Goal: Task Accomplishment & Management: Use online tool/utility

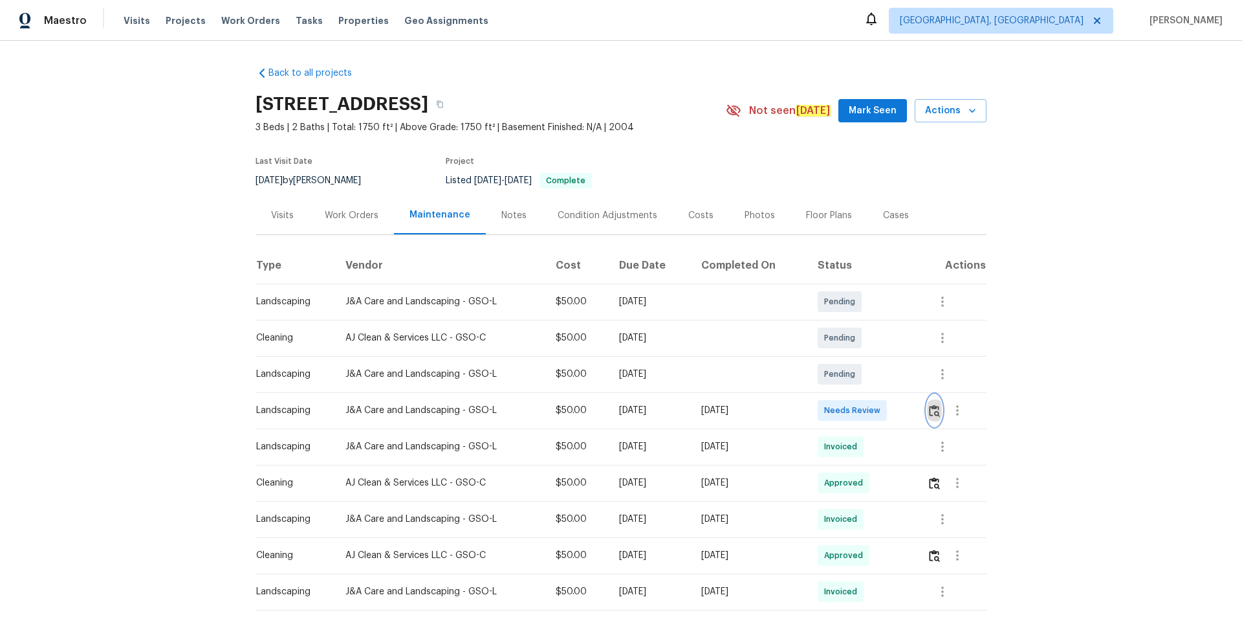
click at [935, 414] on img "button" at bounding box center [934, 410] width 11 height 12
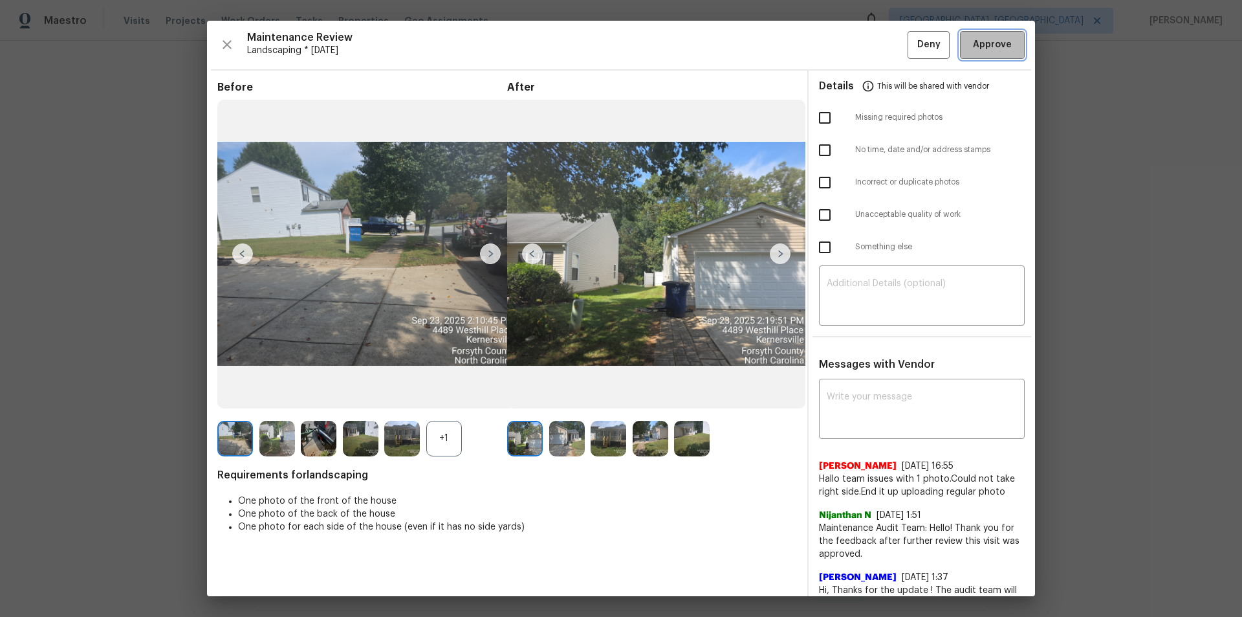
click at [1015, 49] on div "Maintenance Review Landscaping * Mon, Sep 22 Deny Approve Before +1 After Requi…" at bounding box center [621, 308] width 828 height 575
click at [992, 43] on span "Approve" at bounding box center [992, 45] width 39 height 16
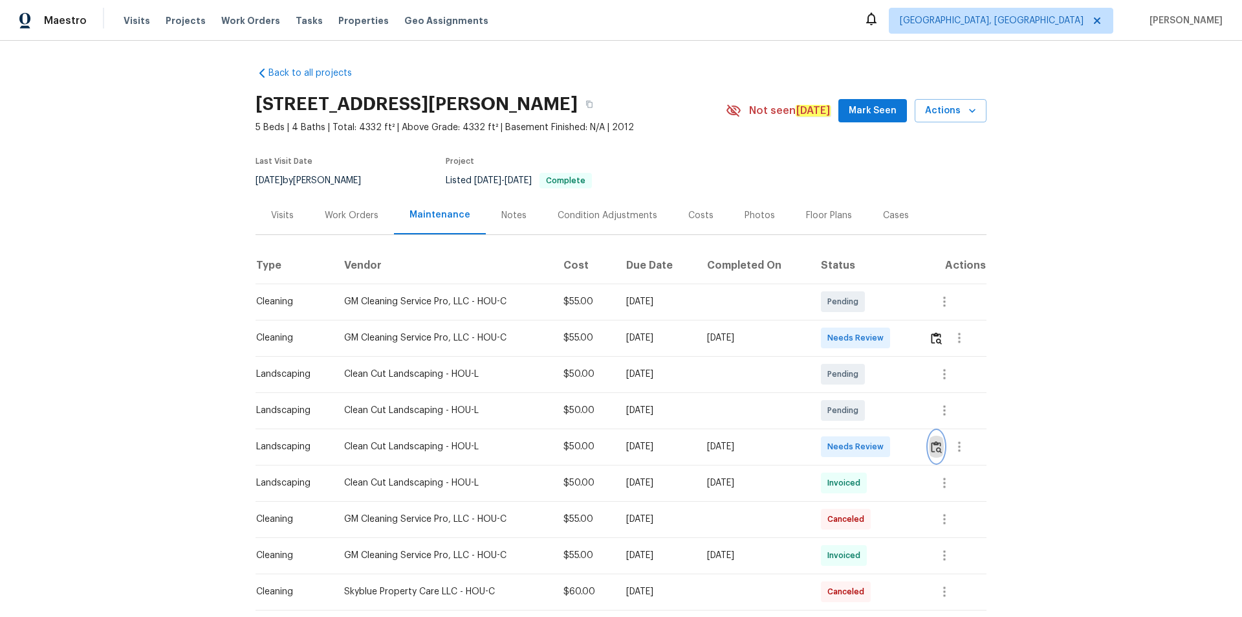
click at [934, 443] on img "button" at bounding box center [936, 447] width 11 height 12
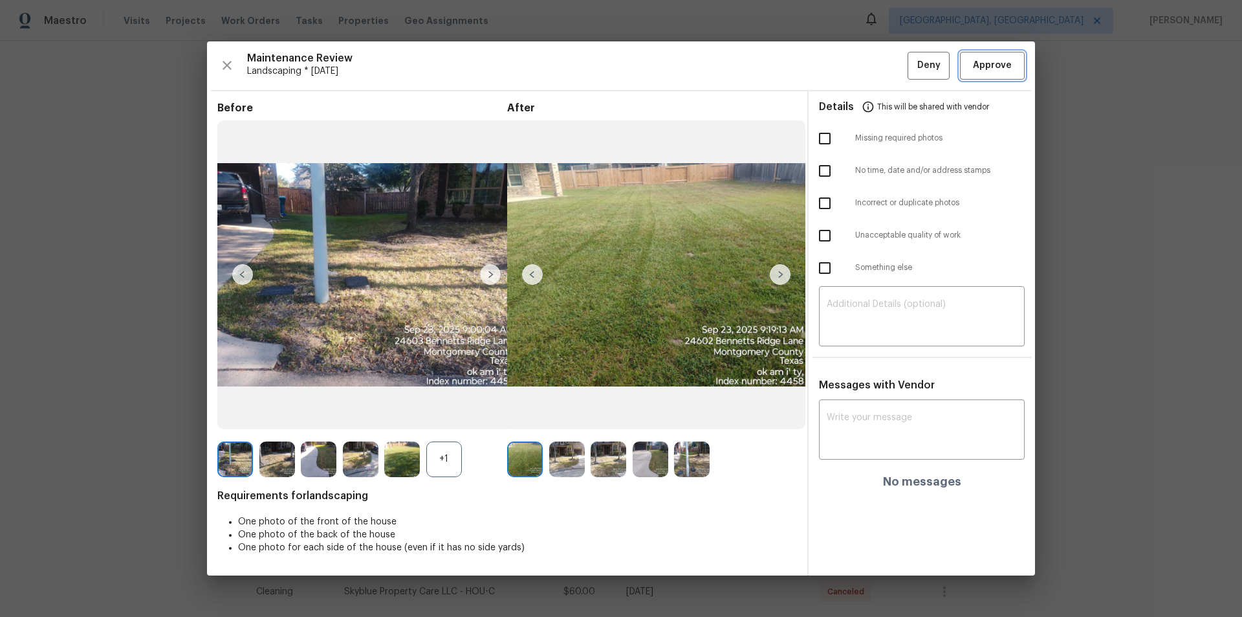
click at [995, 74] on button "Approve" at bounding box center [992, 66] width 65 height 28
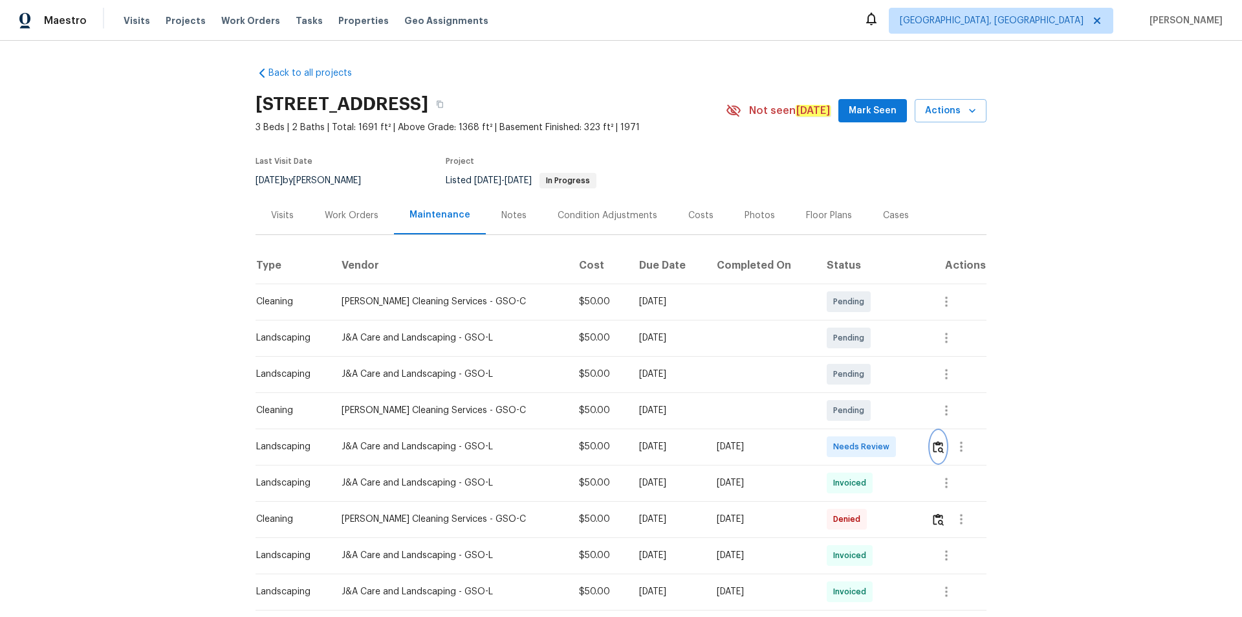
click at [933, 446] on img "button" at bounding box center [938, 447] width 11 height 12
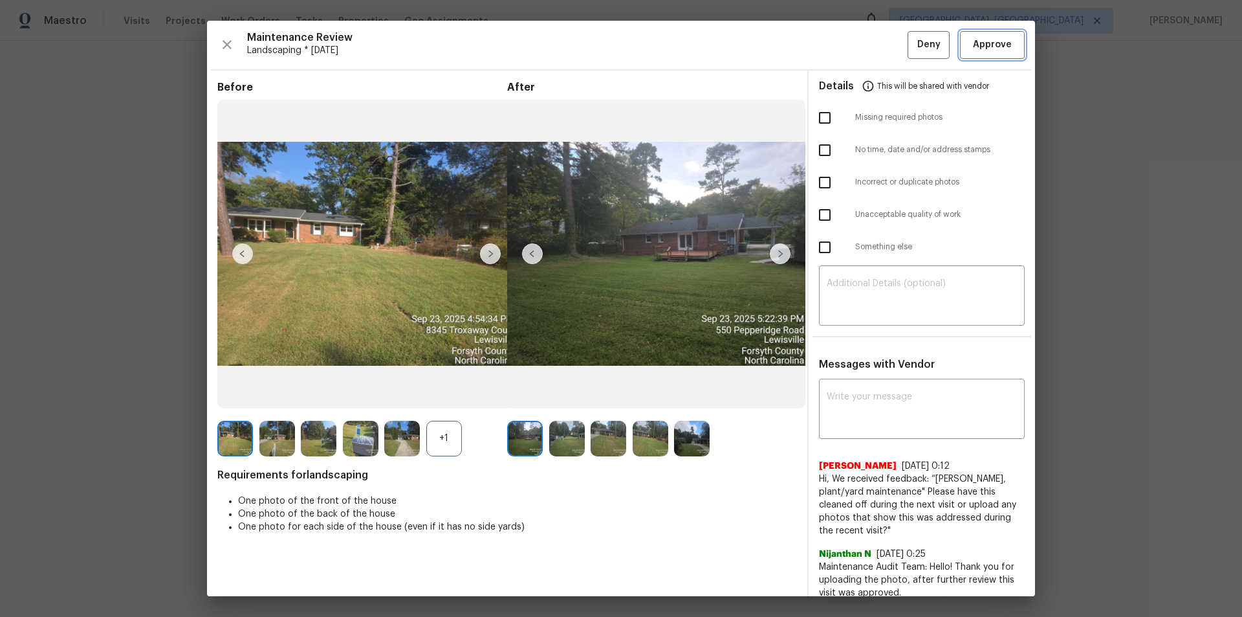
drag, startPoint x: 990, startPoint y: 47, endPoint x: 1104, endPoint y: 251, distance: 233.4
click at [990, 47] on span "Approve" at bounding box center [992, 45] width 39 height 16
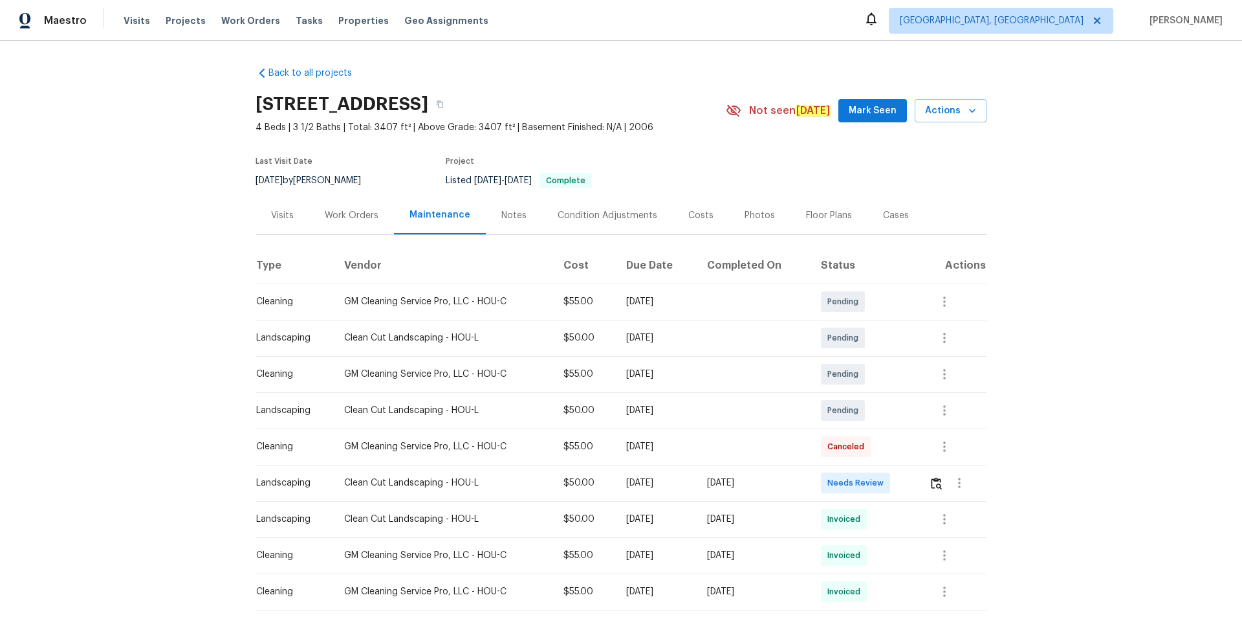
click at [883, 414] on td at bounding box center [953, 483] width 69 height 36
click at [883, 414] on button "button" at bounding box center [959, 482] width 31 height 31
click at [883, 414] on div at bounding box center [621, 308] width 1242 height 617
click at [883, 414] on img "button" at bounding box center [936, 483] width 11 height 12
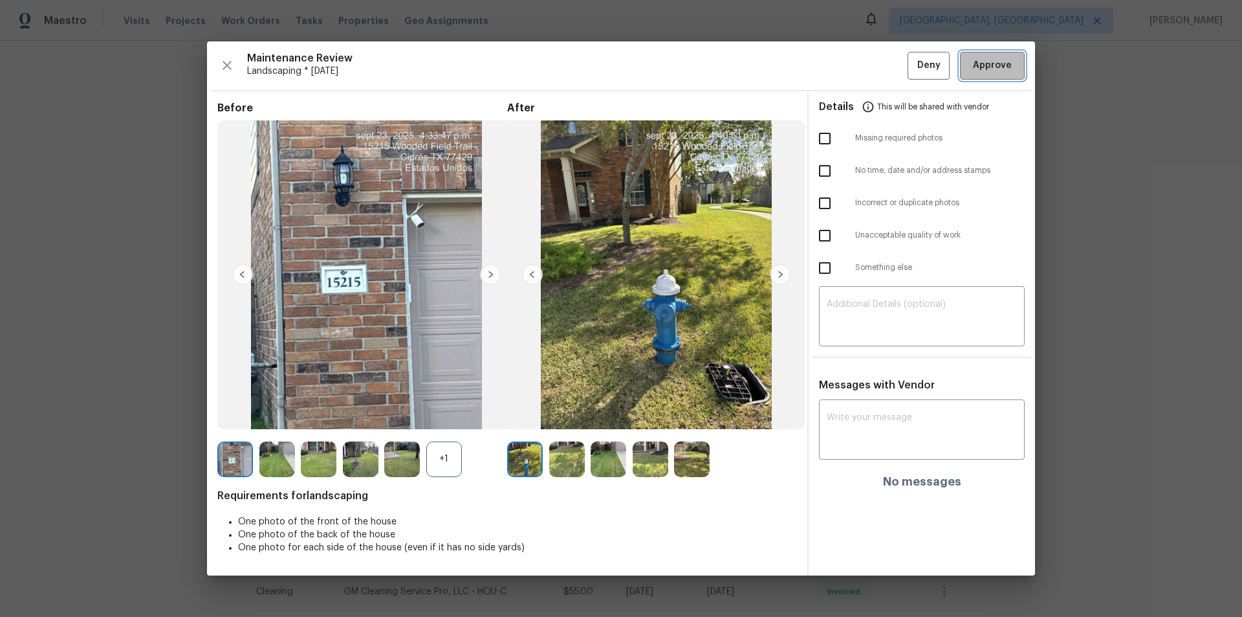
click at [883, 65] on span "Approve" at bounding box center [992, 66] width 39 height 16
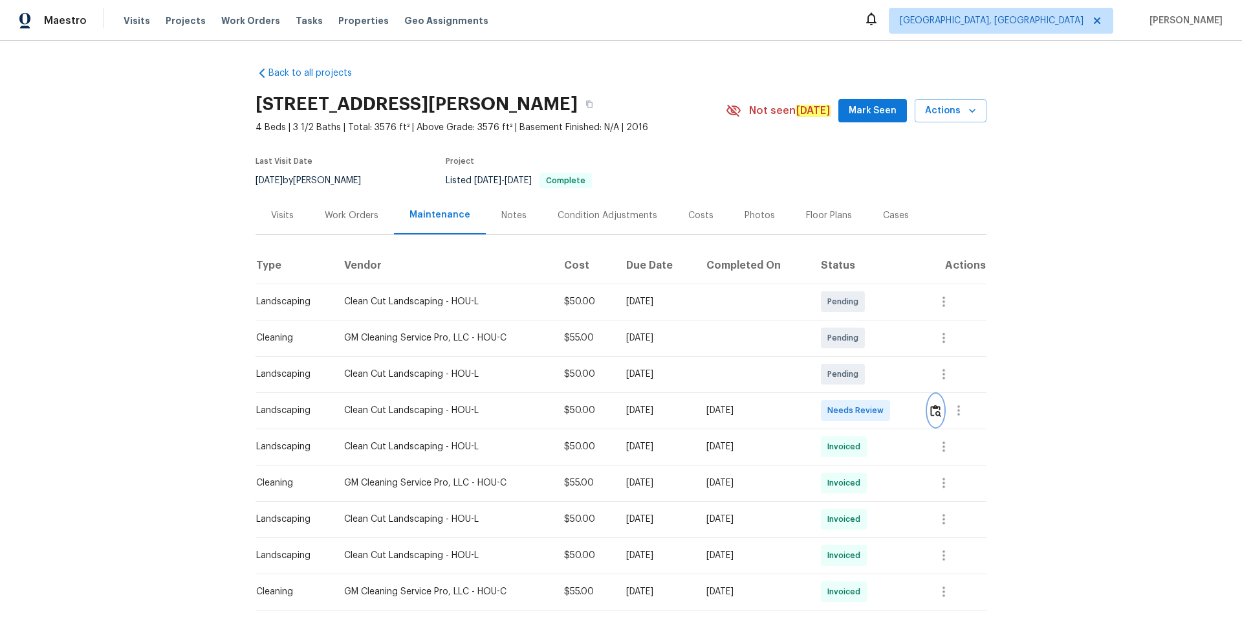
click at [883, 404] on img "button" at bounding box center [935, 410] width 11 height 12
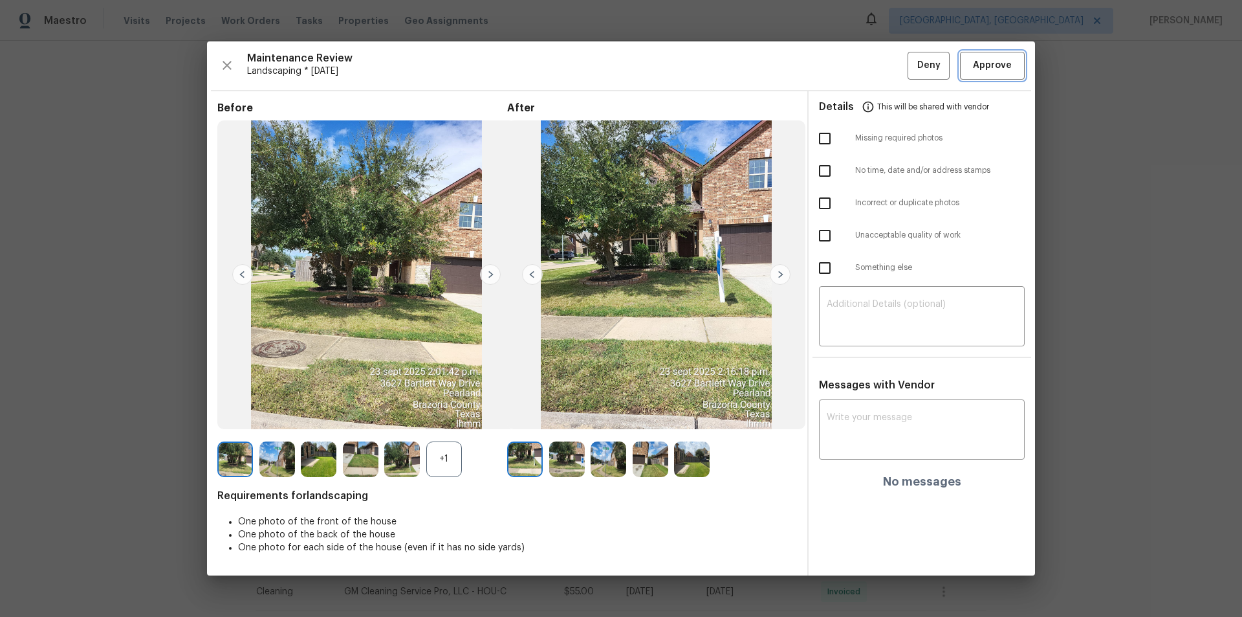
click at [883, 69] on span "Approve" at bounding box center [992, 66] width 39 height 16
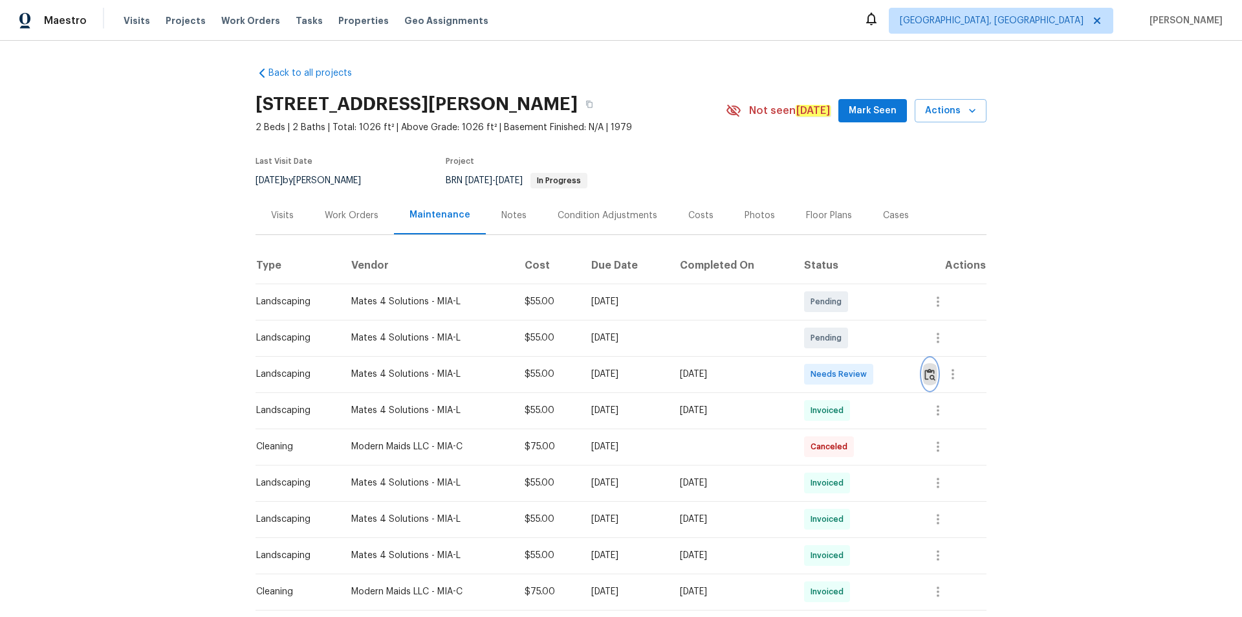
click at [883, 371] on img "button" at bounding box center [929, 374] width 11 height 12
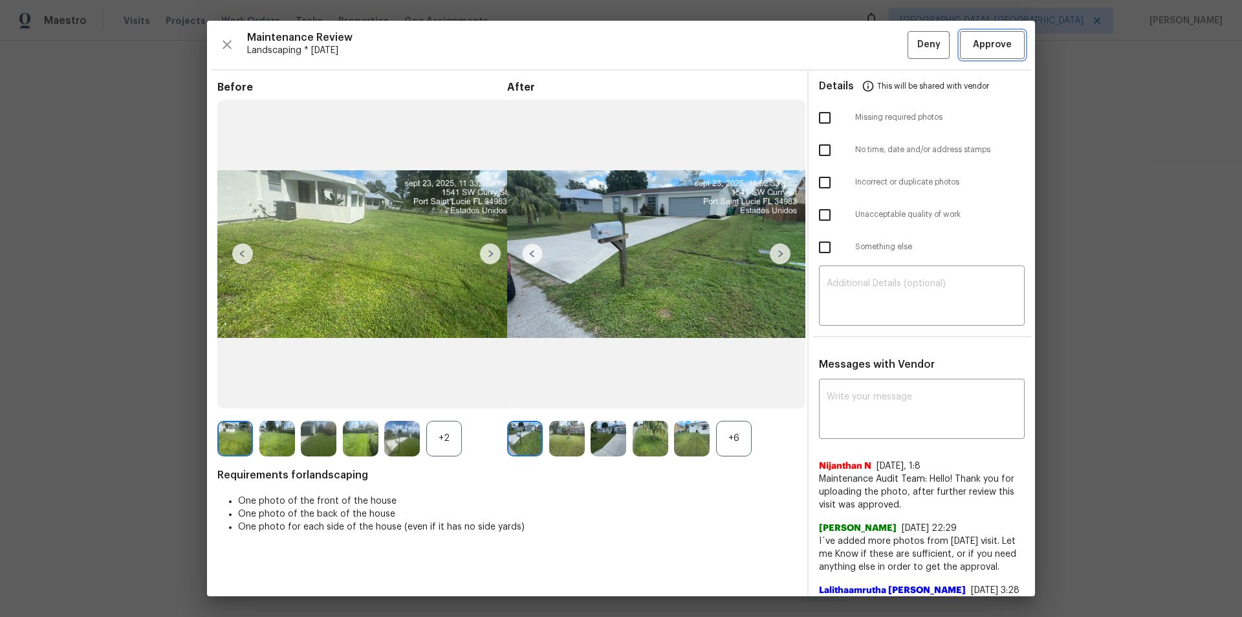
click at [883, 43] on span "Approve" at bounding box center [992, 45] width 39 height 16
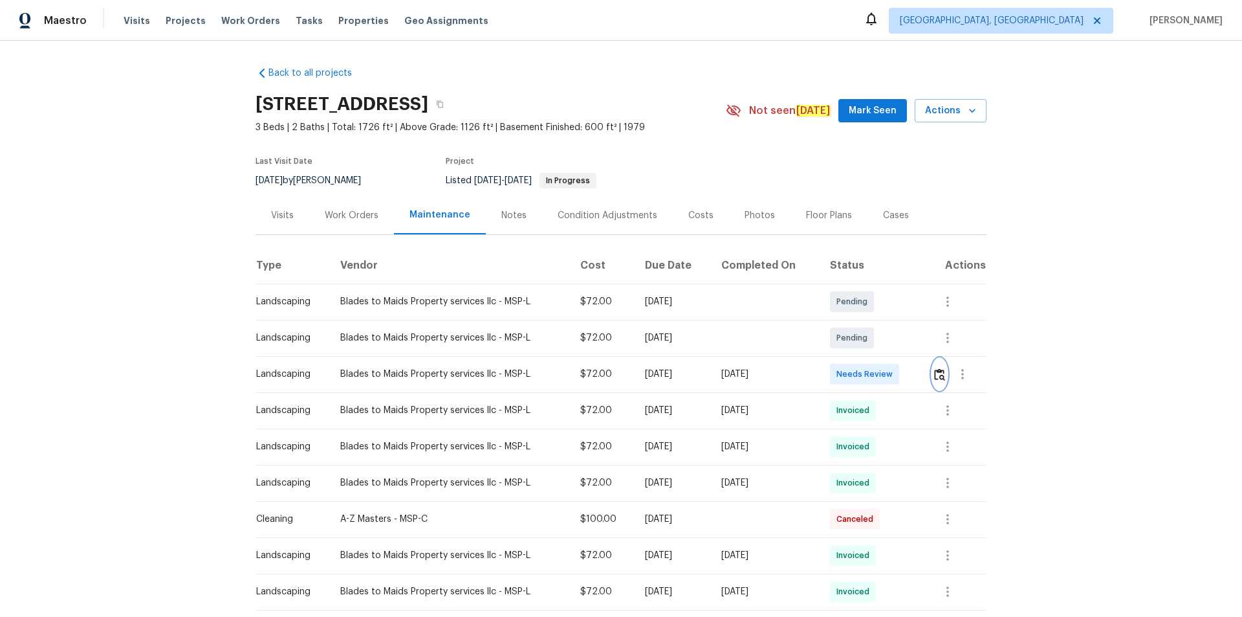
click at [883, 377] on img "button" at bounding box center [939, 374] width 11 height 12
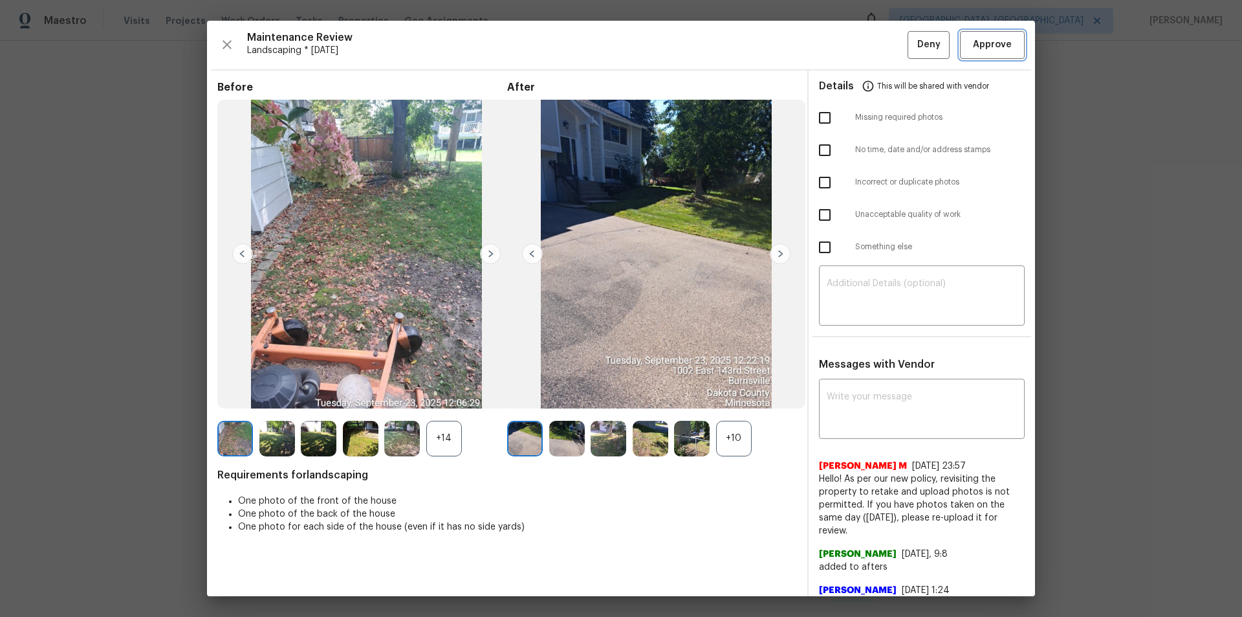
click at [883, 45] on span "Approve" at bounding box center [992, 45] width 44 height 16
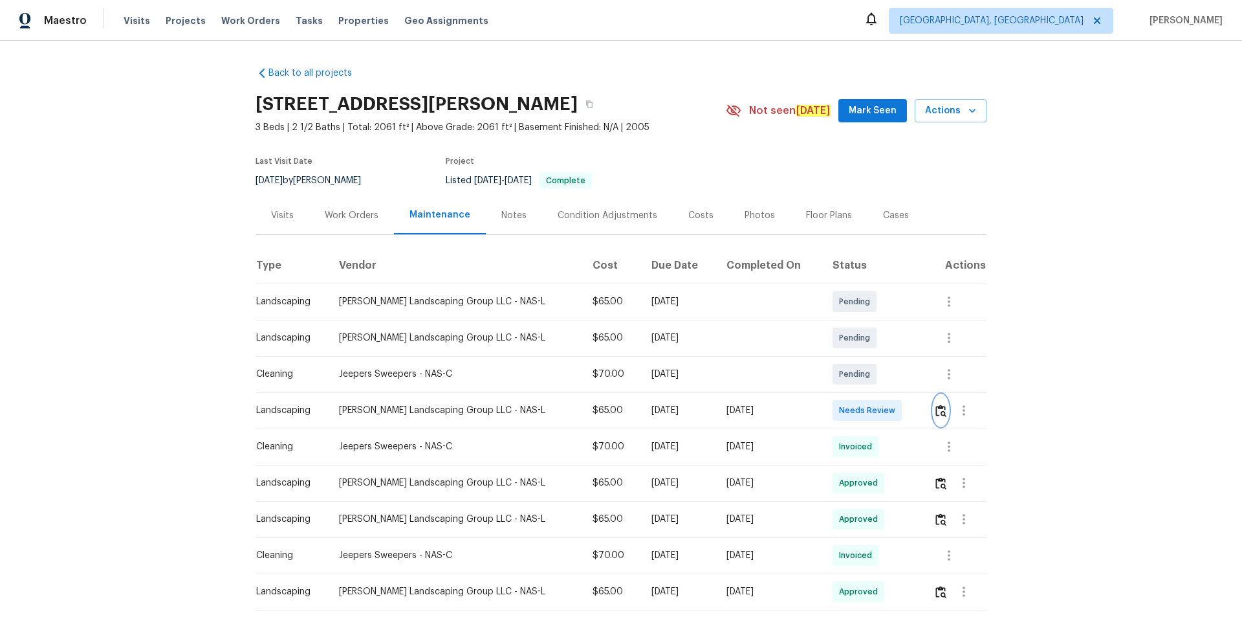
click at [883, 412] on img "button" at bounding box center [940, 410] width 11 height 12
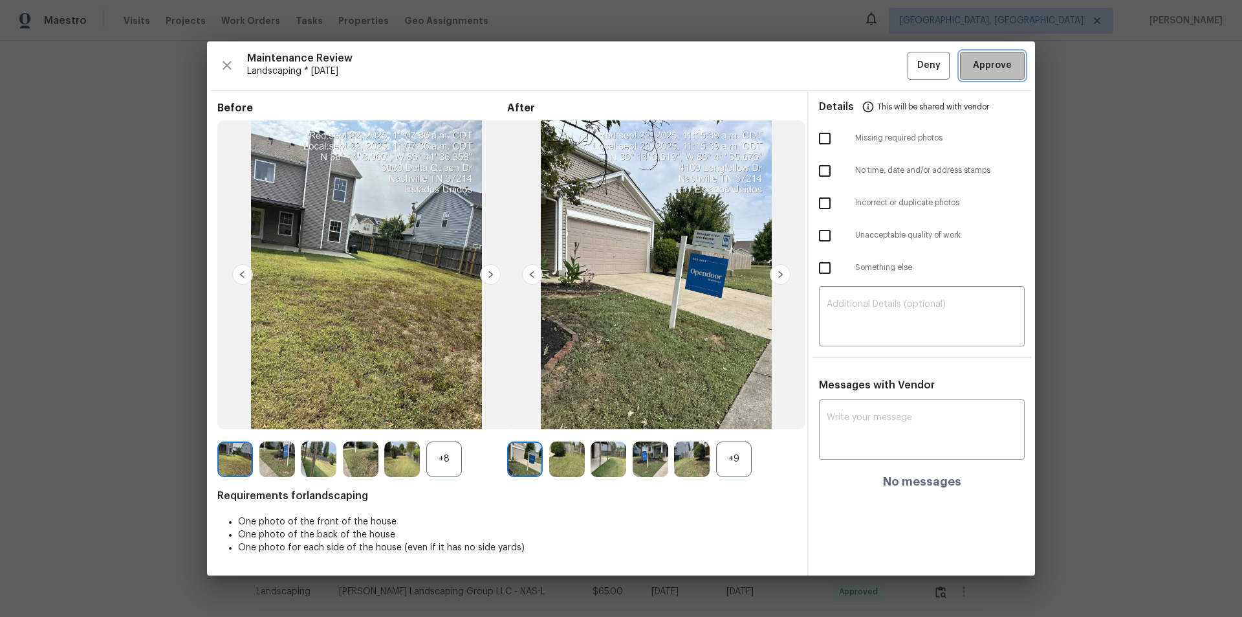
click at [883, 72] on span "Approve" at bounding box center [992, 66] width 39 height 16
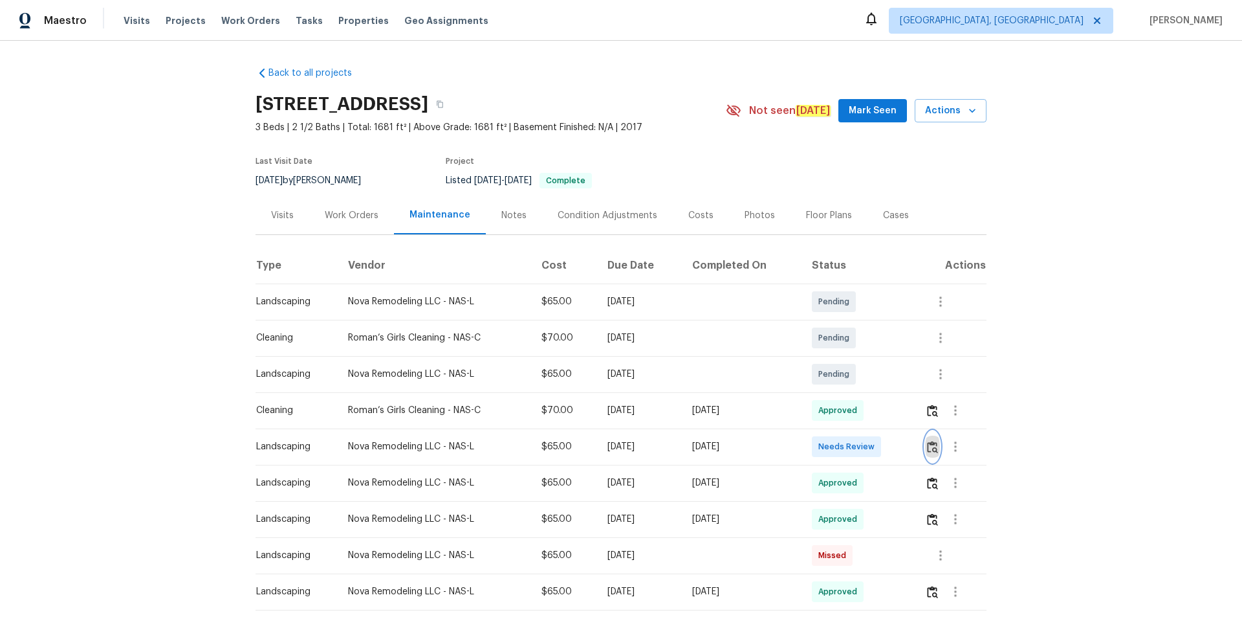
click at [883, 414] on img "button" at bounding box center [932, 447] width 11 height 12
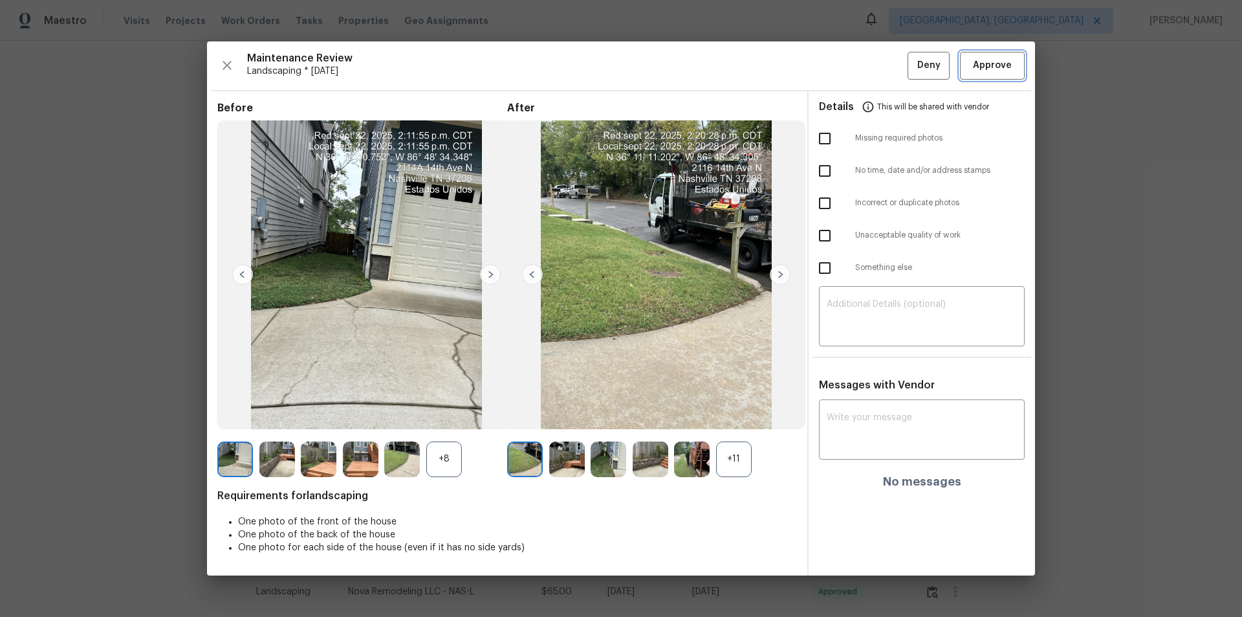
click at [883, 76] on button "Approve" at bounding box center [992, 66] width 65 height 28
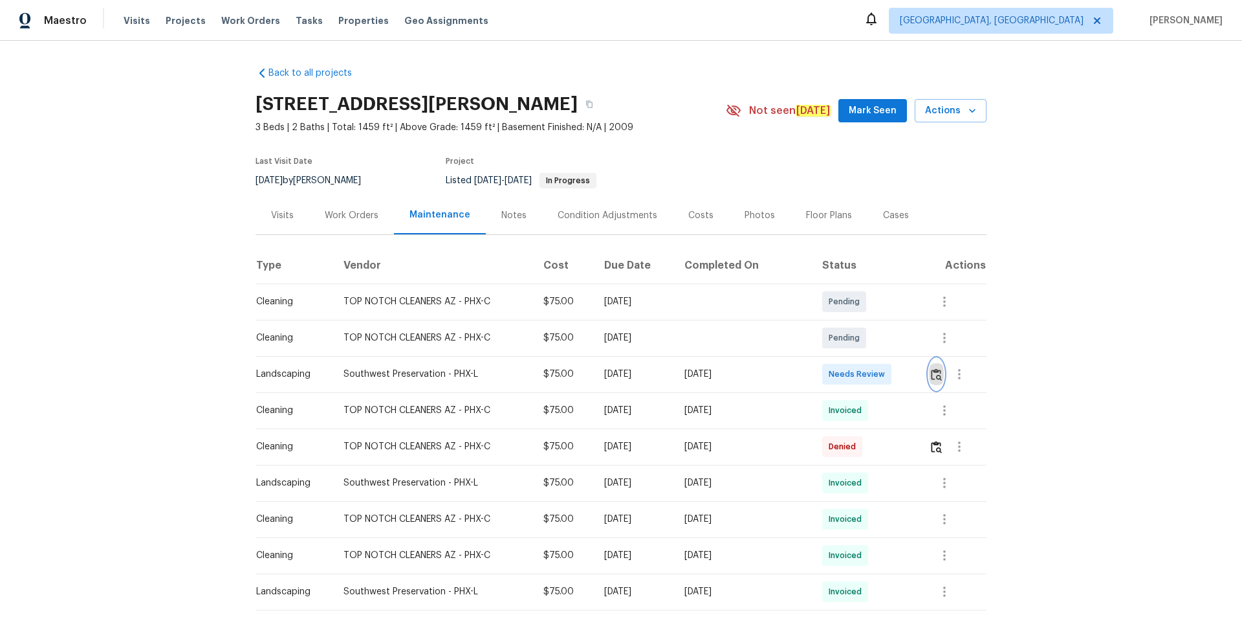
click at [883, 371] on img "button" at bounding box center [936, 374] width 11 height 12
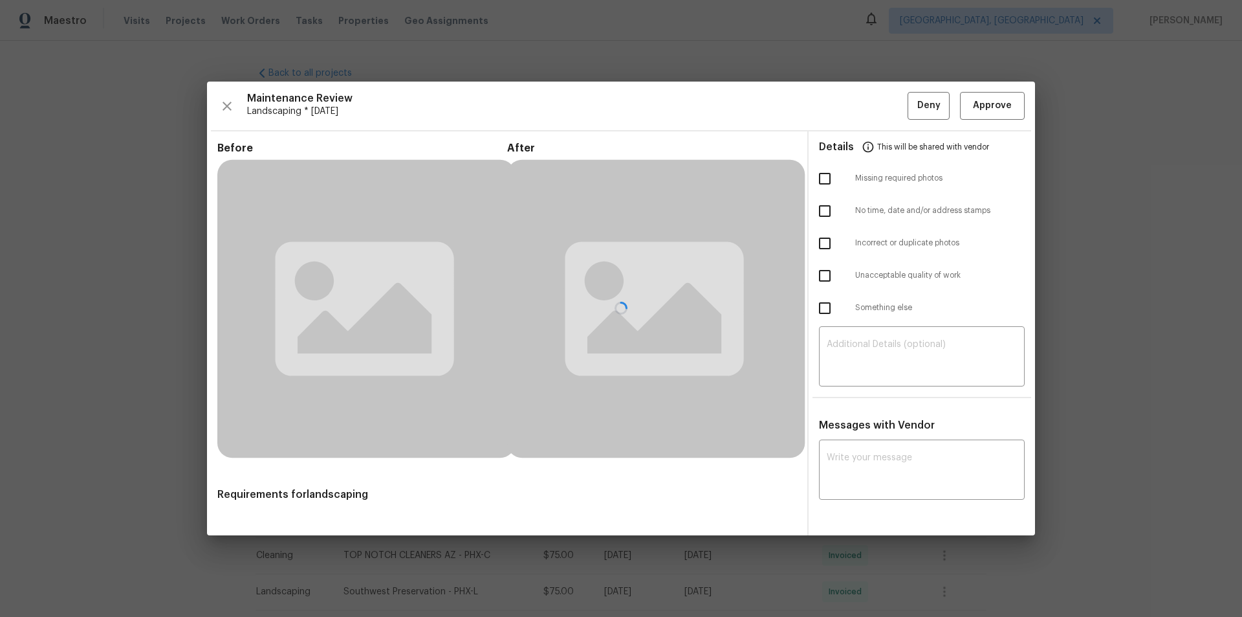
click at [883, 98] on div at bounding box center [621, 308] width 828 height 453
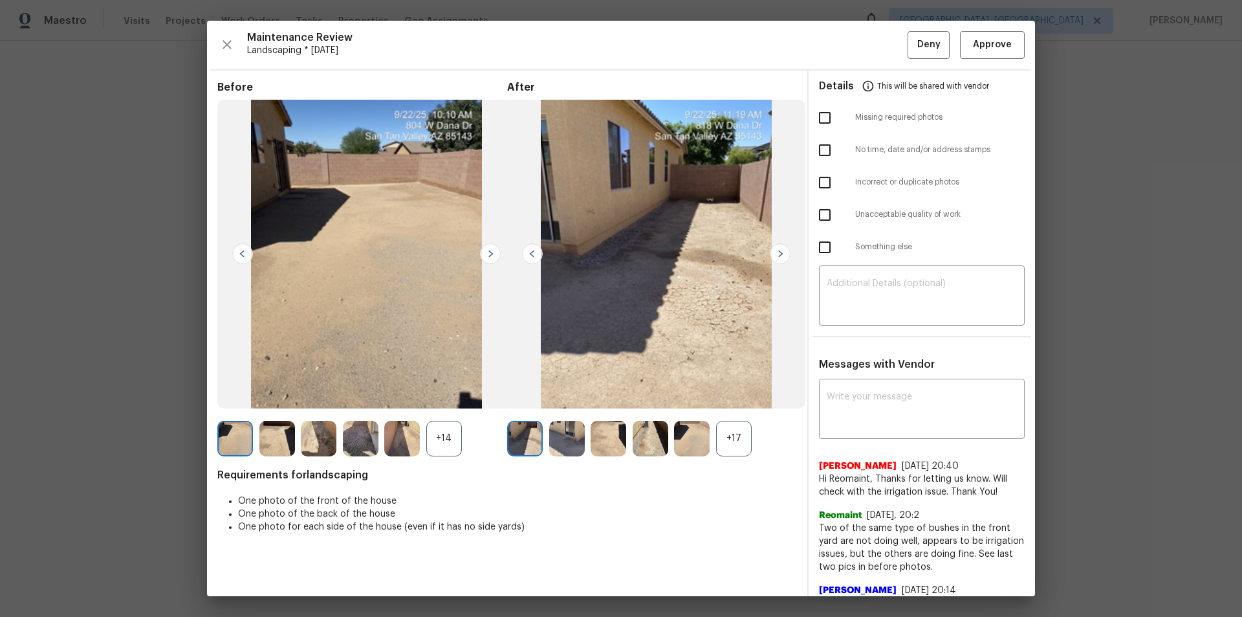
click at [883, 66] on div "Maintenance Review Landscaping * [DATE] Deny Approve Before +14 After +17 Requi…" at bounding box center [621, 308] width 828 height 575
click at [883, 47] on button "Approve" at bounding box center [992, 45] width 65 height 28
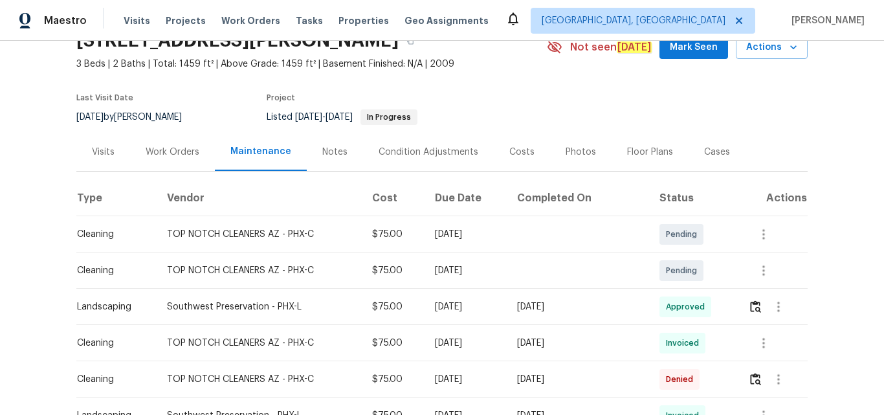
scroll to position [194, 0]
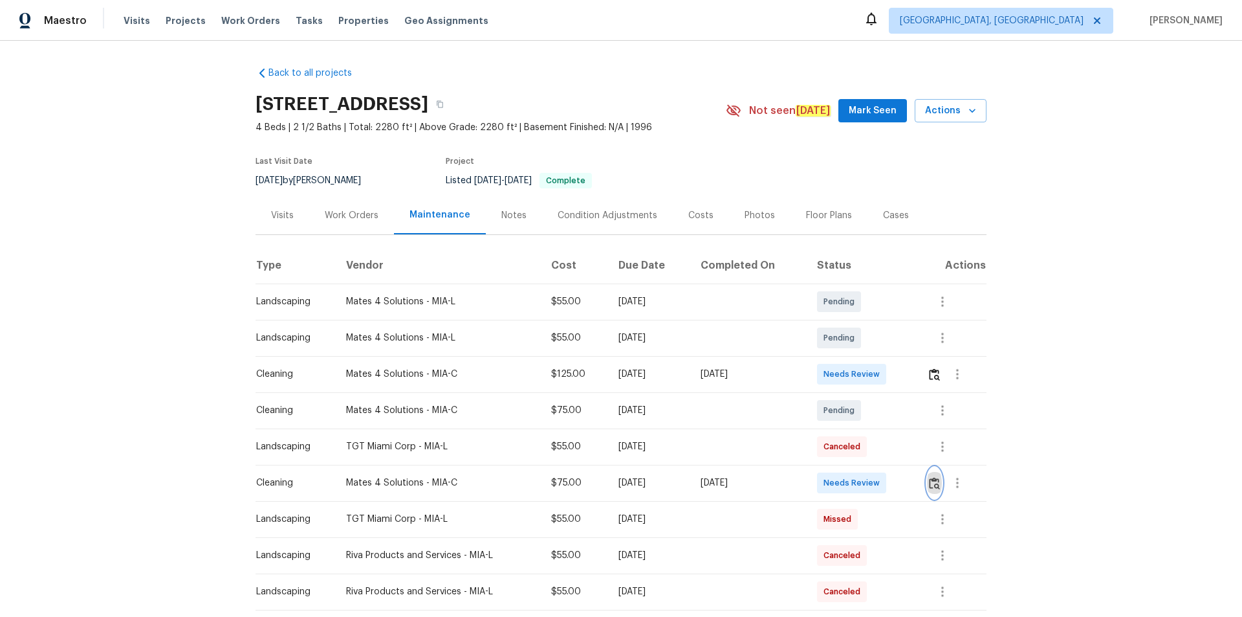
click at [883, 414] on img "button" at bounding box center [934, 483] width 11 height 12
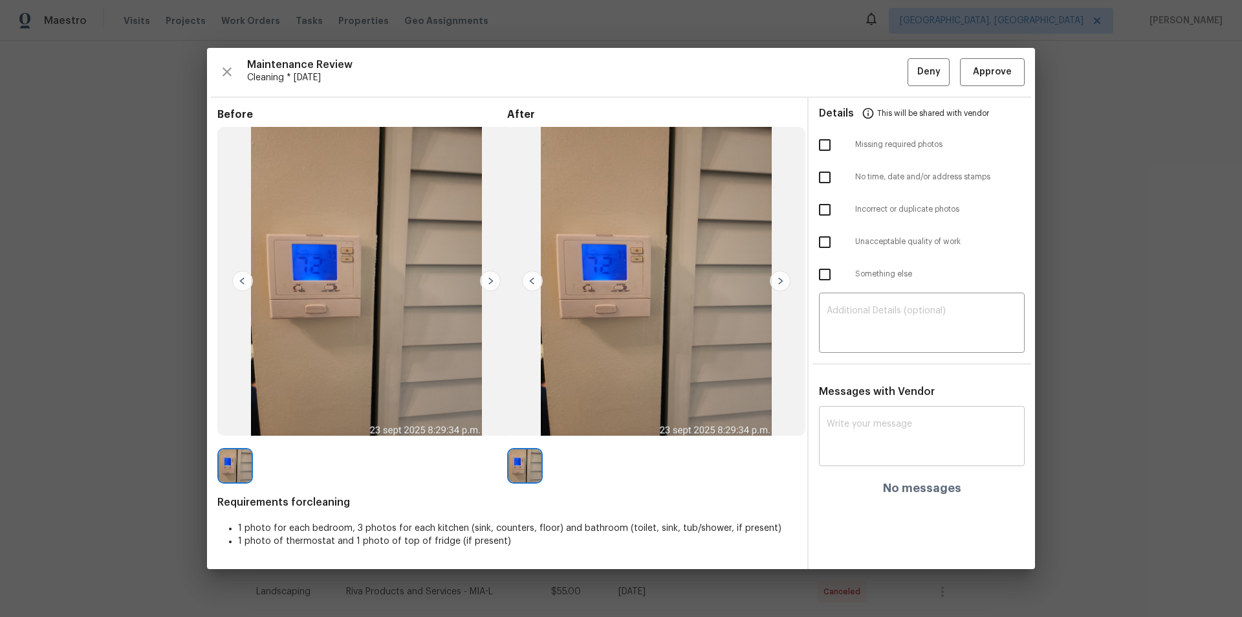
click at [883, 414] on textarea at bounding box center [922, 437] width 190 height 36
paste textarea "Maintenance Audit Team: Hello! Unfortunately, this cleaning visit completed on …"
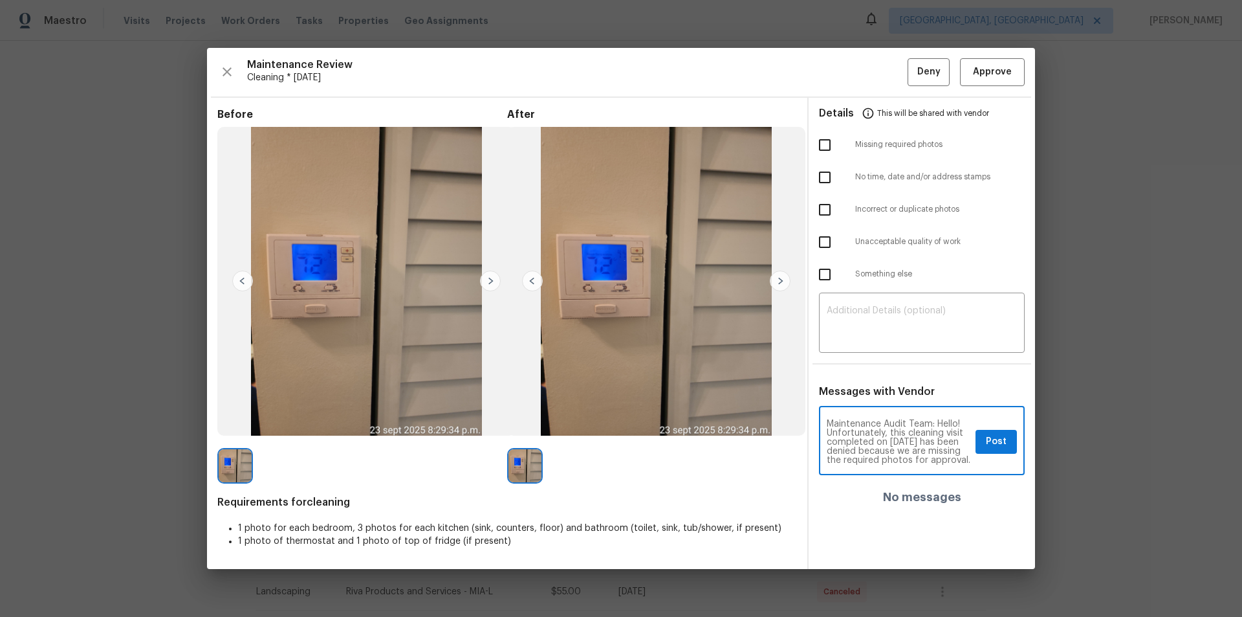
scroll to position [181, 0]
type textarea "Maintenance Audit Team: Hello! Unfortunately, this cleaning visit completed on …"
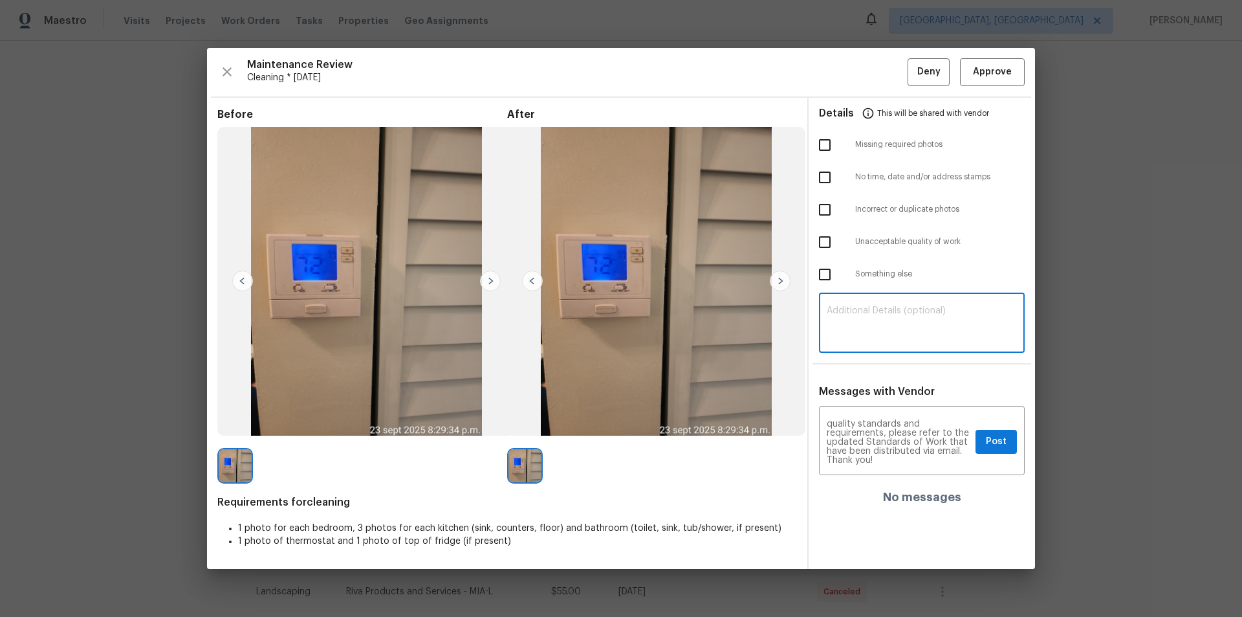
click at [883, 314] on textarea at bounding box center [922, 324] width 190 height 36
paste textarea "Maintenance Audit Team: Hello! Unfortunately, this cleaning visit completed on …"
type textarea "Maintenance Audit Team: Hello! Unfortunately, this cleaning visit completed on …"
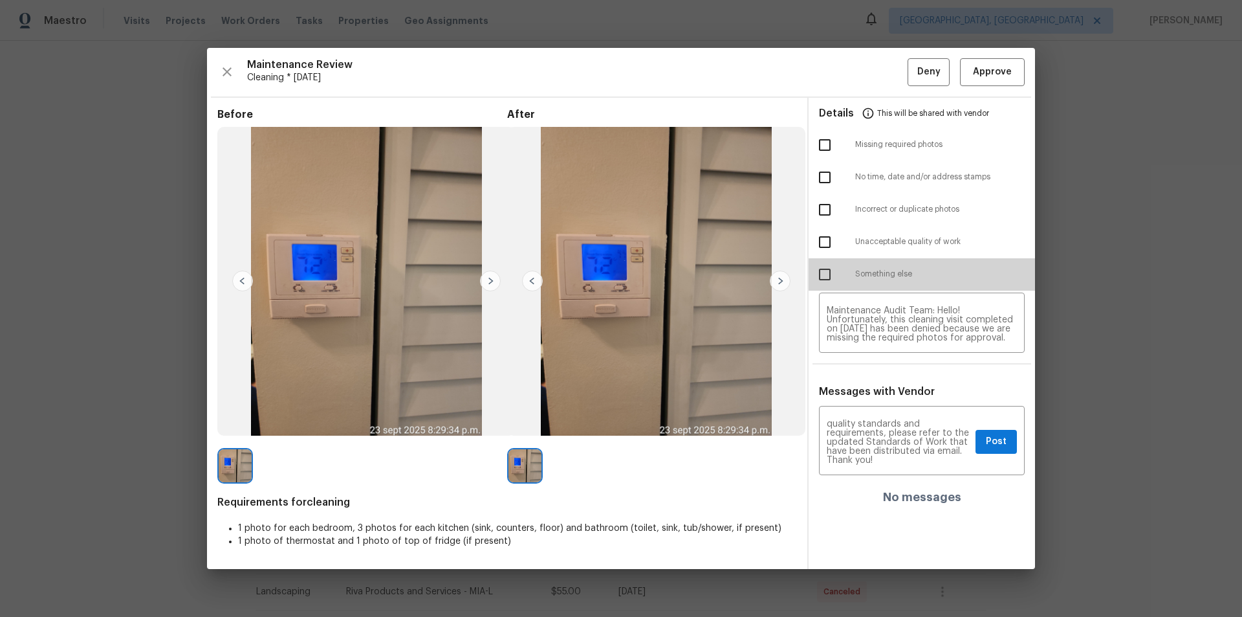
click at [824, 271] on input "checkbox" at bounding box center [824, 274] width 27 height 27
checkbox input "true"
click at [828, 244] on input "checkbox" at bounding box center [824, 241] width 27 height 27
click at [825, 248] on input "checkbox" at bounding box center [824, 241] width 27 height 27
checkbox input "false"
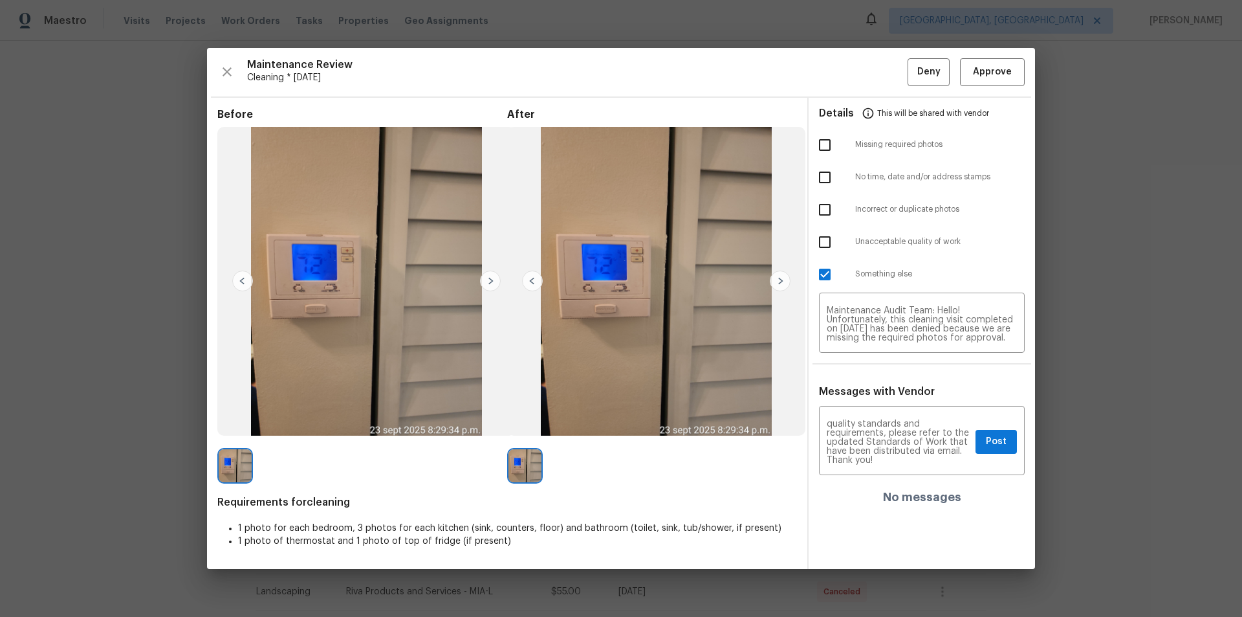
click at [830, 210] on input "checkbox" at bounding box center [824, 209] width 27 height 27
click at [831, 211] on input "checkbox" at bounding box center [824, 209] width 27 height 27
checkbox input "false"
click at [835, 177] on input "checkbox" at bounding box center [824, 177] width 27 height 27
checkbox input "true"
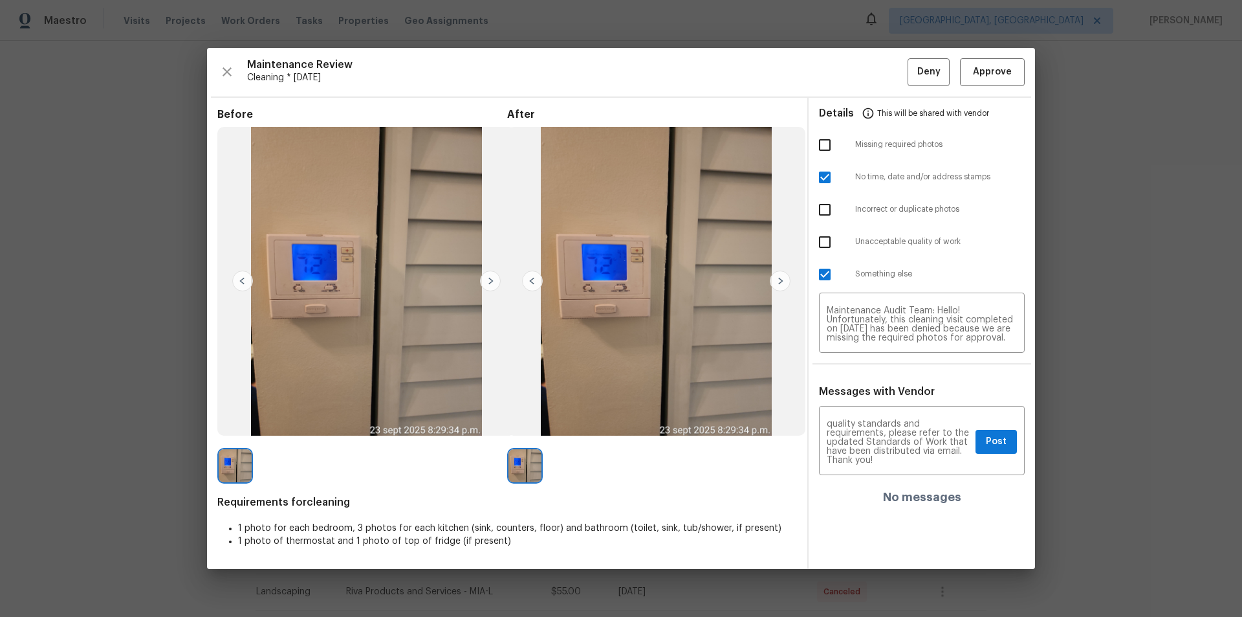
drag, startPoint x: 829, startPoint y: 143, endPoint x: 831, endPoint y: 160, distance: 16.9
click at [829, 143] on input "checkbox" at bounding box center [824, 144] width 27 height 27
checkbox input "true"
click at [883, 414] on div "Maintenance Audit Team: Hello! Unfortunately, this cleaning visit completed on …" at bounding box center [922, 442] width 206 height 66
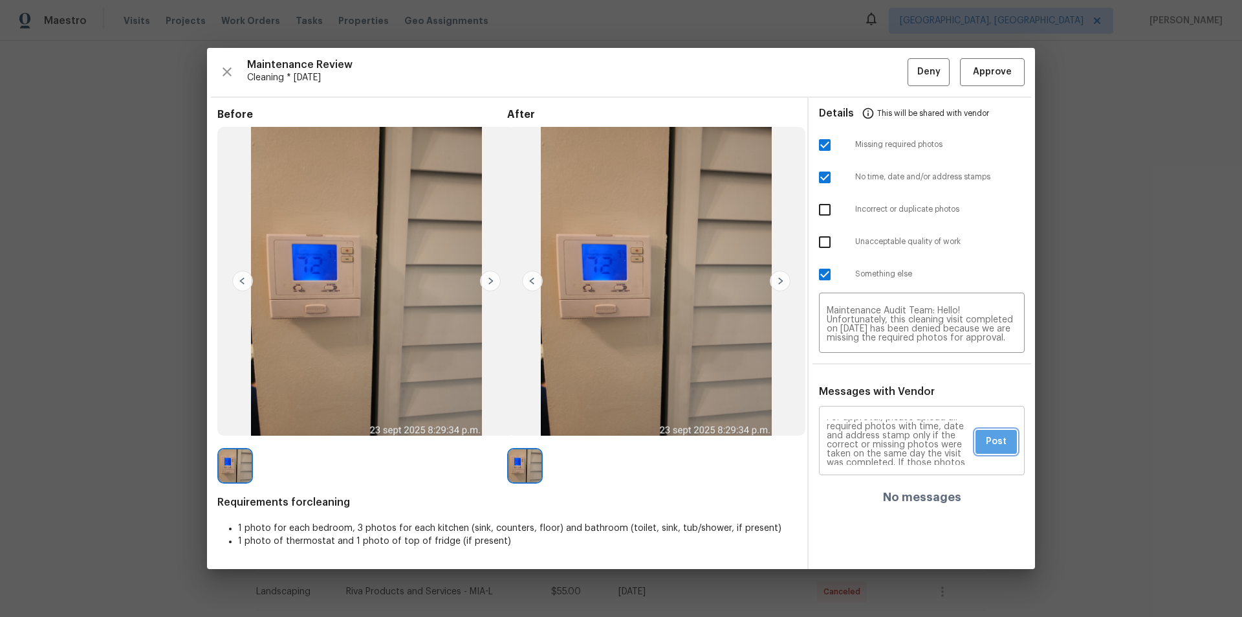
drag, startPoint x: 983, startPoint y: 440, endPoint x: 969, endPoint y: 447, distance: 15.9
click at [883, 414] on button "Post" at bounding box center [996, 442] width 41 height 24
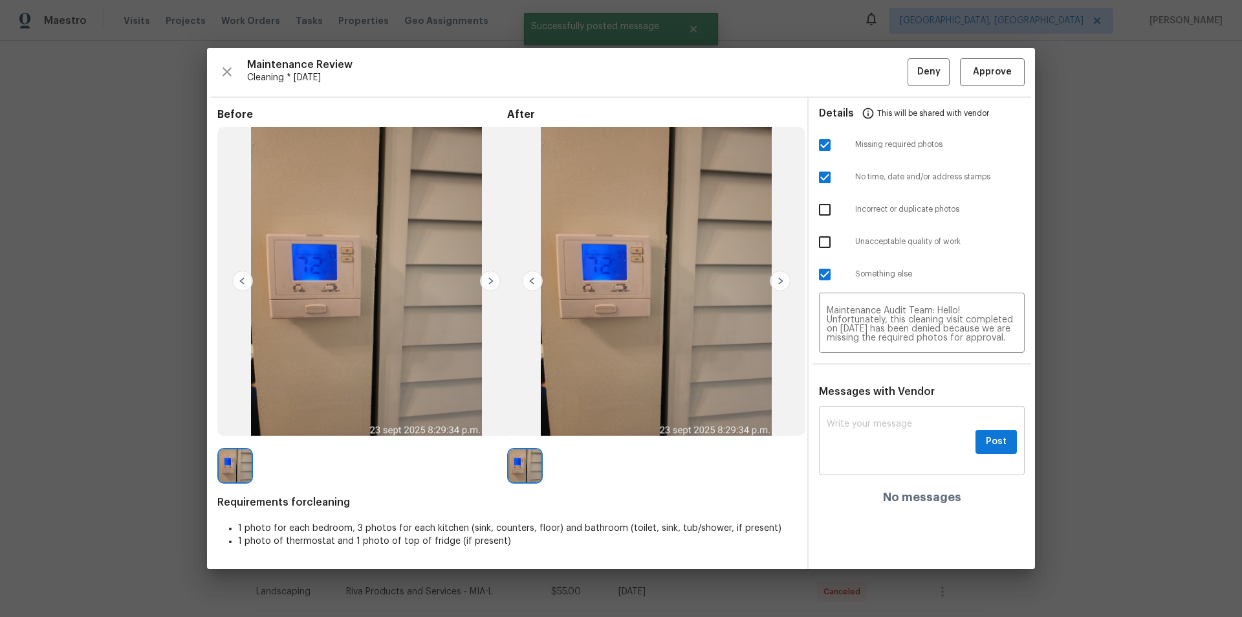
scroll to position [0, 0]
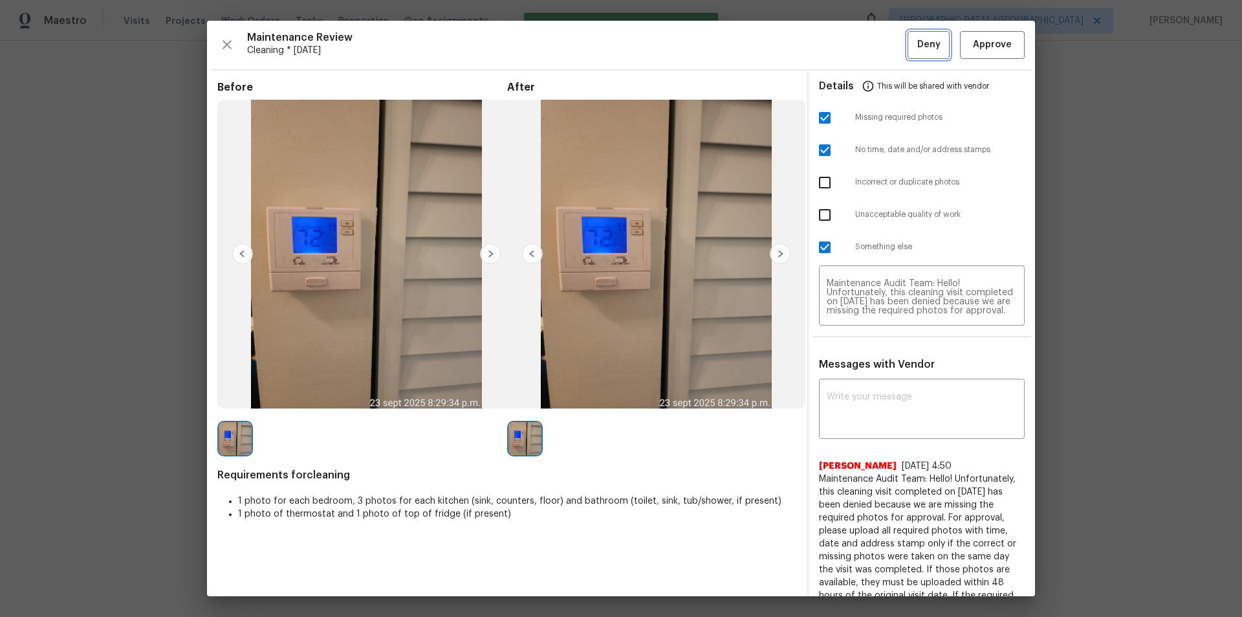
click at [883, 46] on span "Deny" at bounding box center [928, 45] width 23 height 16
